Goal: Information Seeking & Learning: Learn about a topic

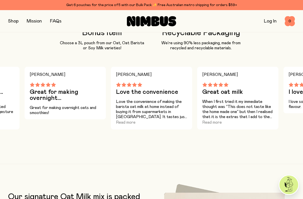
scroll to position [541, 0]
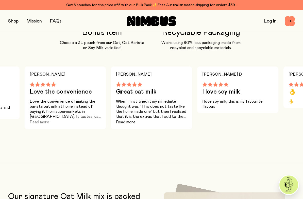
click at [134, 123] on button "Read more" at bounding box center [126, 122] width 20 height 6
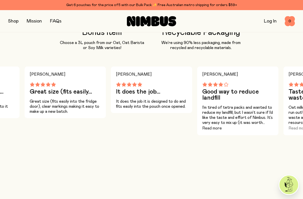
click at [213, 127] on button "Read more" at bounding box center [212, 128] width 20 height 6
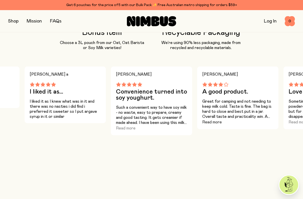
click at [208, 120] on button "Read more" at bounding box center [212, 122] width 20 height 6
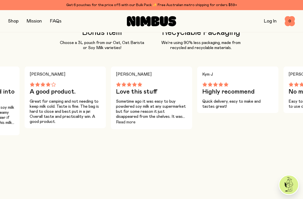
click at [131, 124] on button "Read more" at bounding box center [126, 122] width 20 height 6
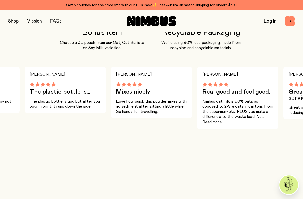
click at [217, 122] on button "Read more" at bounding box center [212, 122] width 20 height 6
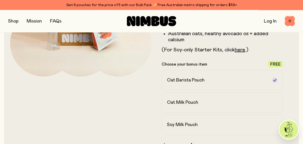
scroll to position [107, 0]
click at [11, 19] on button "button" at bounding box center [13, 21] width 10 height 7
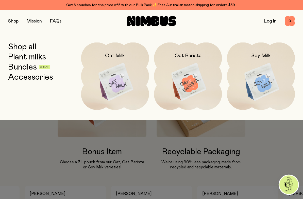
scroll to position [421, 0]
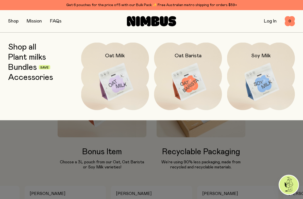
click at [190, 83] on img at bounding box center [188, 83] width 68 height 80
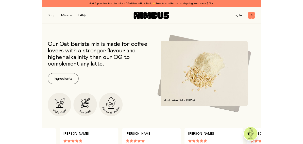
scroll to position [177, 0]
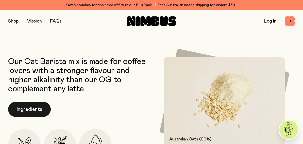
click at [38, 111] on button "Ingredients" at bounding box center [29, 109] width 43 height 15
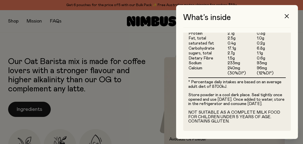
scroll to position [203, 0]
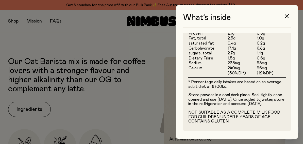
click at [108, 91] on div at bounding box center [151, 72] width 303 height 144
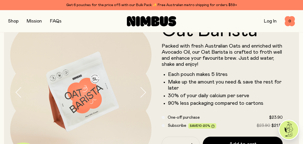
scroll to position [0, 0]
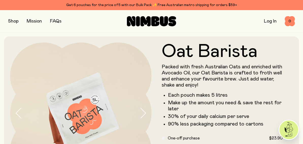
click at [17, 24] on button "button" at bounding box center [13, 21] width 10 height 7
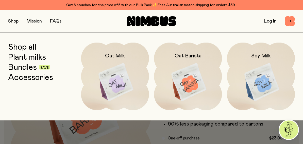
click at [123, 82] on img at bounding box center [115, 83] width 68 height 80
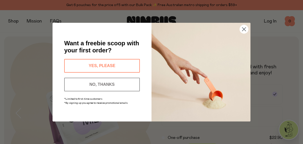
click at [120, 88] on button "NO, THANKS" at bounding box center [102, 85] width 76 height 14
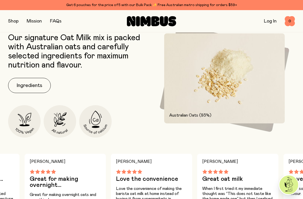
scroll to position [207, 0]
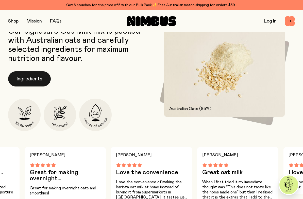
click at [37, 77] on button "Ingredients" at bounding box center [29, 78] width 43 height 15
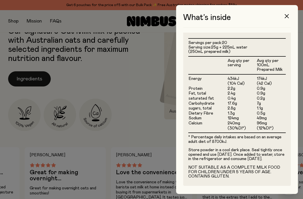
scroll to position [129, 0]
click at [135, 144] on div at bounding box center [151, 99] width 303 height 199
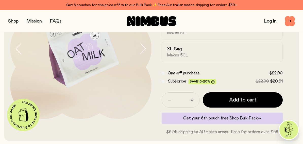
scroll to position [0, 0]
